Goal: Task Accomplishment & Management: Use online tool/utility

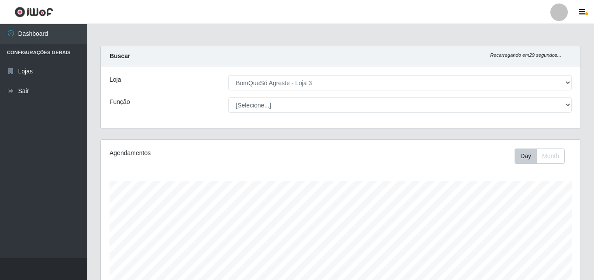
select select "215"
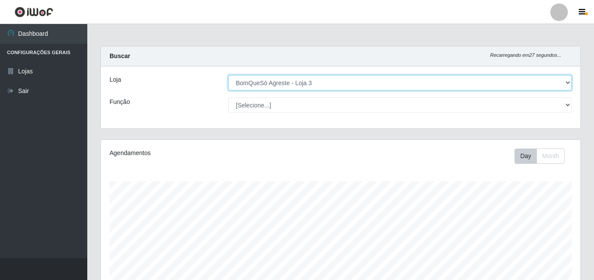
click at [566, 83] on select "[Selecione...] BomQueSó Agreste - Loja 3" at bounding box center [400, 82] width 344 height 15
click at [228, 75] on select "[Selecione...] BomQueSó Agreste - Loja 3" at bounding box center [400, 82] width 344 height 15
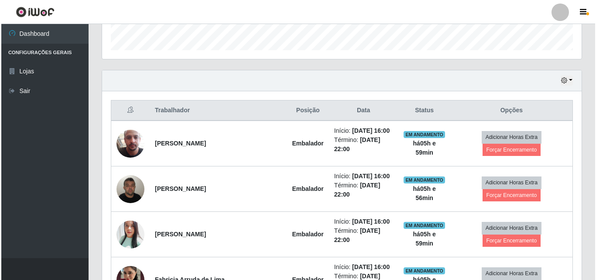
scroll to position [306, 0]
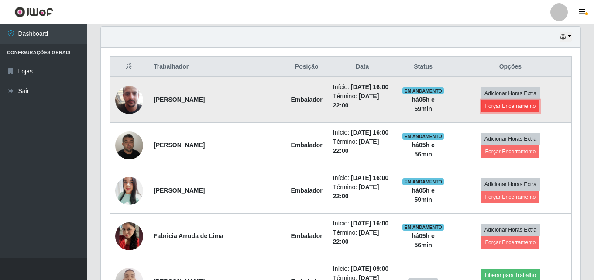
click at [531, 110] on button "Forçar Encerramento" at bounding box center [511, 106] width 59 height 12
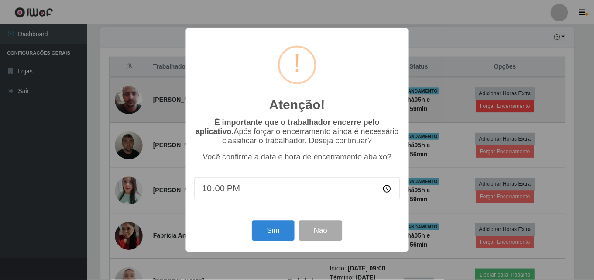
scroll to position [181, 475]
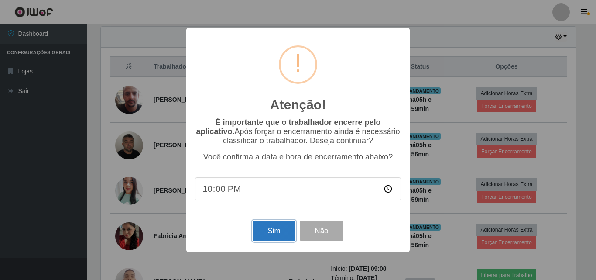
click at [280, 228] on button "Sim" at bounding box center [274, 230] width 42 height 21
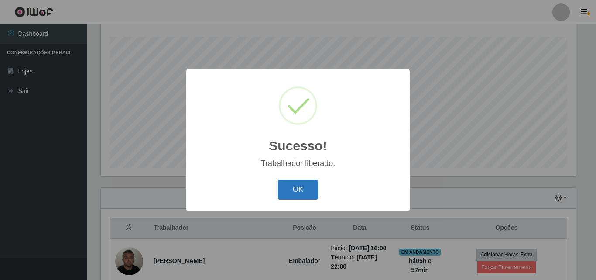
click at [290, 193] on button "OK" at bounding box center [298, 189] width 41 height 21
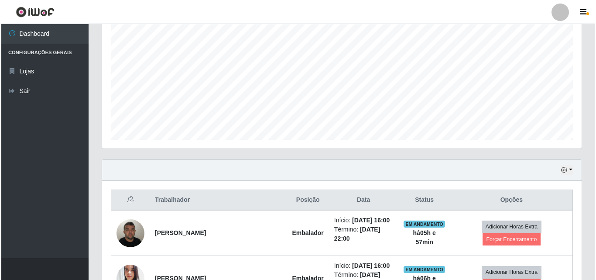
scroll to position [188, 0]
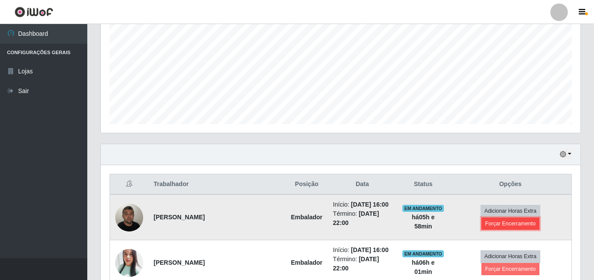
click at [520, 224] on button "Forçar Encerramento" at bounding box center [511, 223] width 59 height 12
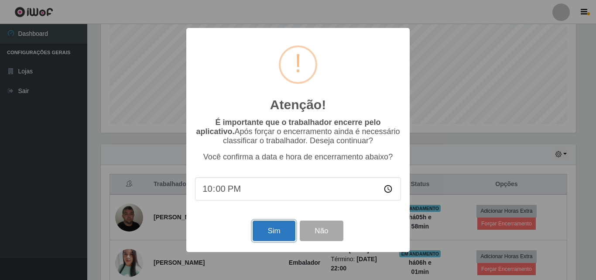
click at [290, 232] on button "Sim" at bounding box center [274, 230] width 42 height 21
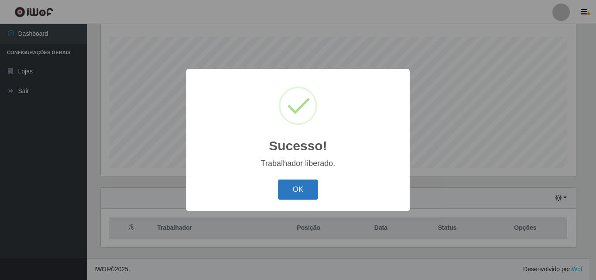
click at [304, 192] on button "OK" at bounding box center [298, 189] width 41 height 21
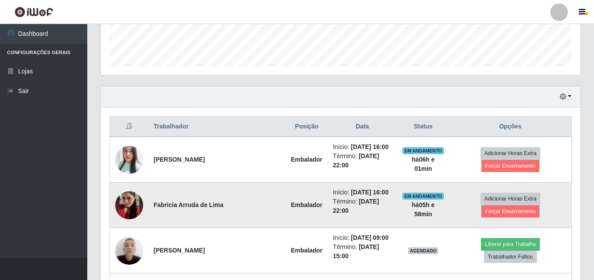
scroll to position [275, 0]
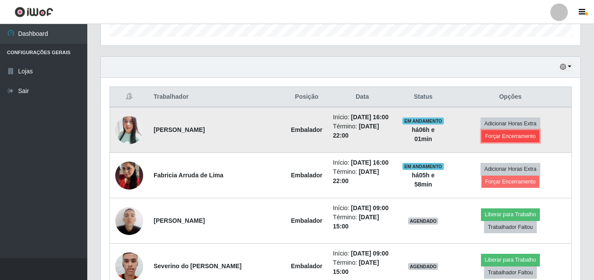
click at [519, 137] on button "Forçar Encerramento" at bounding box center [511, 136] width 59 height 12
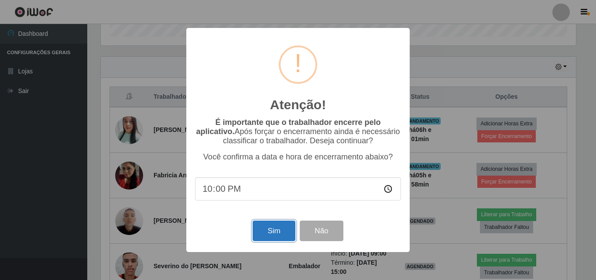
click at [273, 235] on button "Sim" at bounding box center [274, 230] width 42 height 21
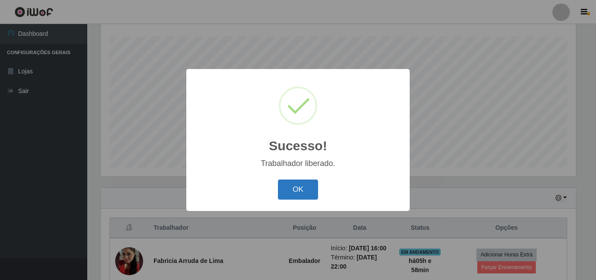
click at [284, 190] on button "OK" at bounding box center [298, 189] width 41 height 21
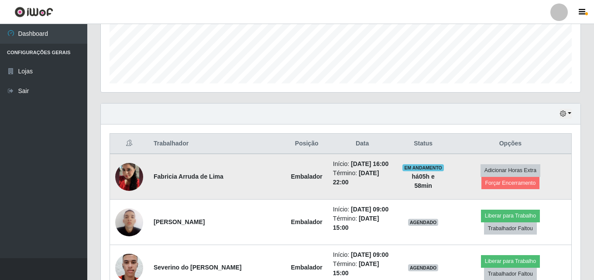
scroll to position [232, 0]
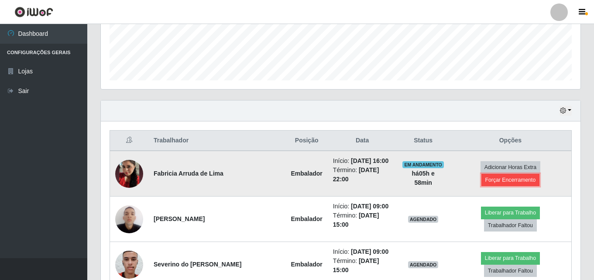
click at [490, 179] on button "Forçar Encerramento" at bounding box center [511, 180] width 59 height 12
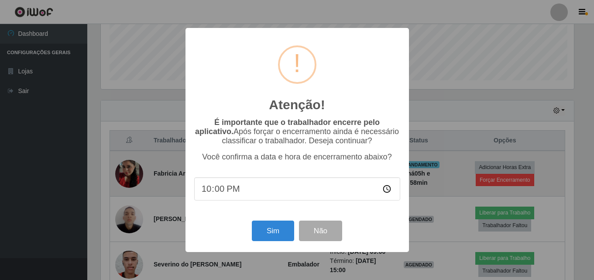
scroll to position [181, 475]
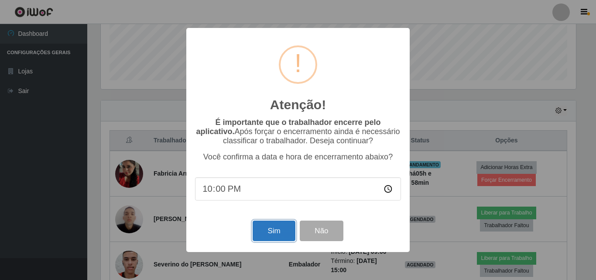
click at [286, 237] on button "Sim" at bounding box center [274, 230] width 42 height 21
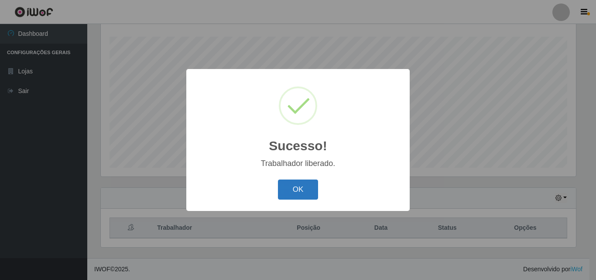
click at [305, 189] on button "OK" at bounding box center [298, 189] width 41 height 21
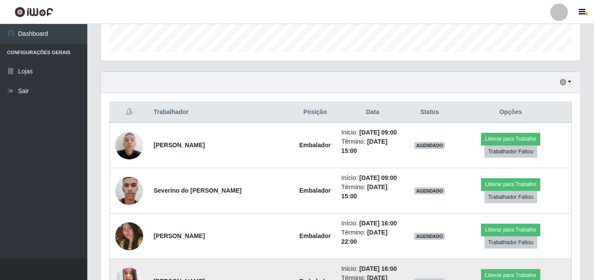
scroll to position [0, 0]
